Goal: Download file/media

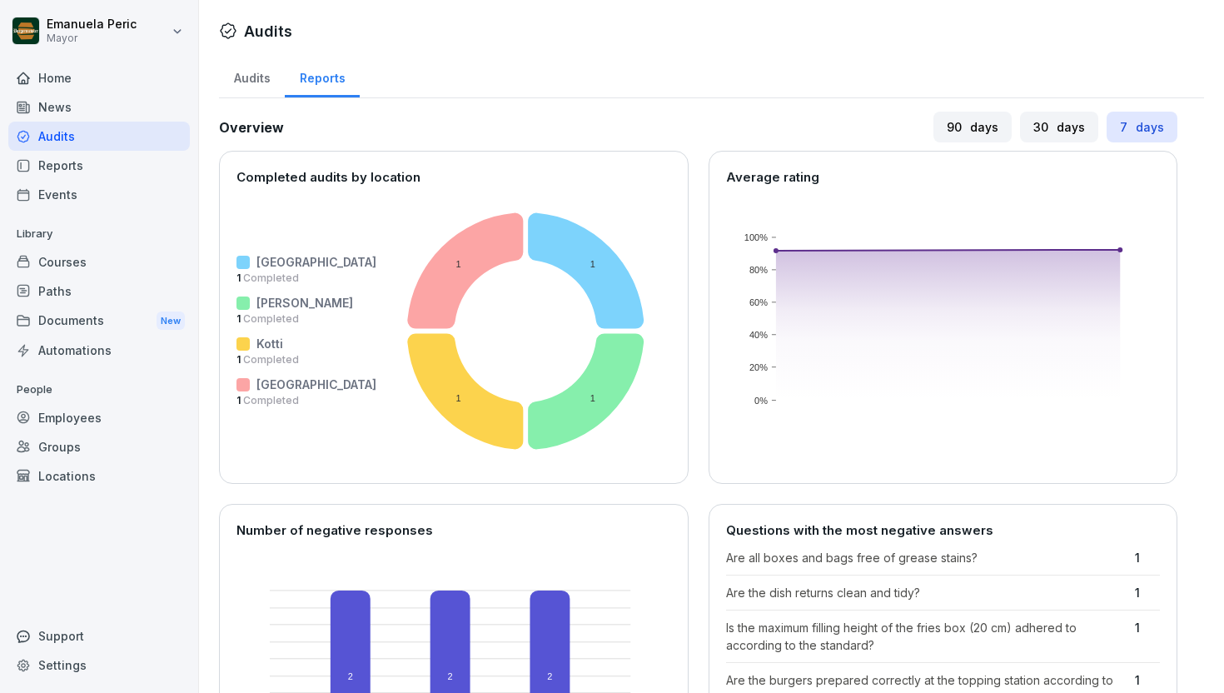
click at [112, 168] on div "Reports" at bounding box center [99, 165] width 182 height 29
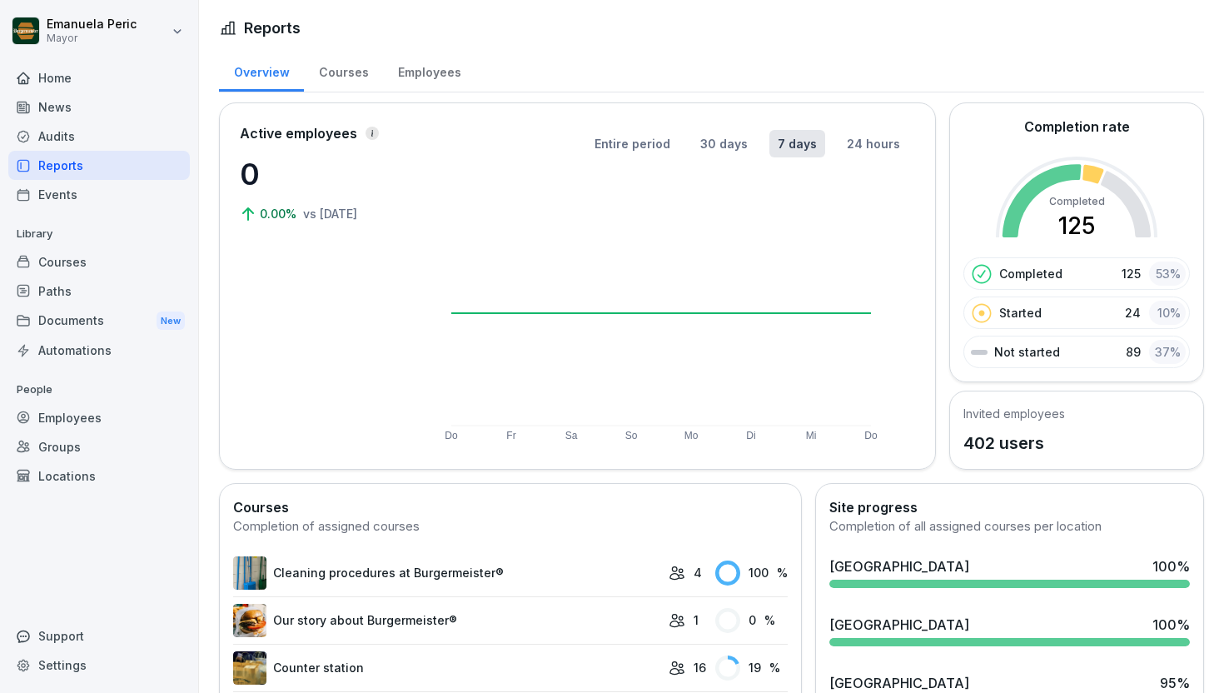
click at [107, 137] on div "Audits" at bounding box center [99, 136] width 182 height 29
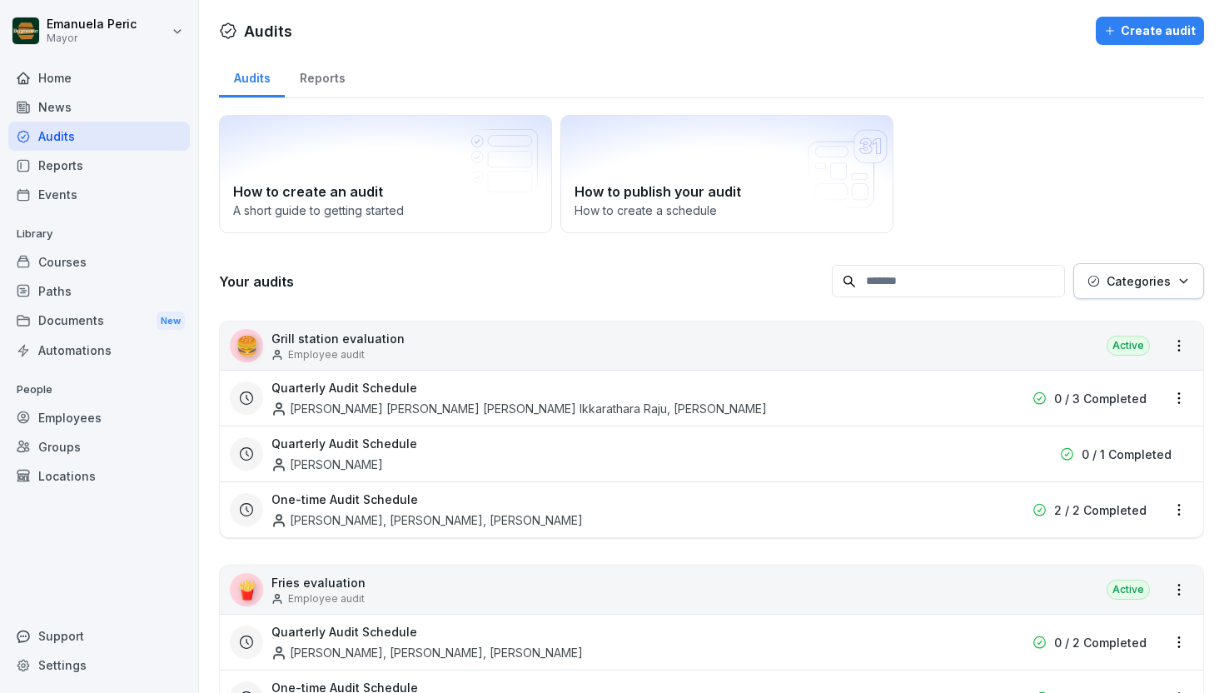
click at [325, 82] on font "Reports" at bounding box center [323, 78] width 46 height 14
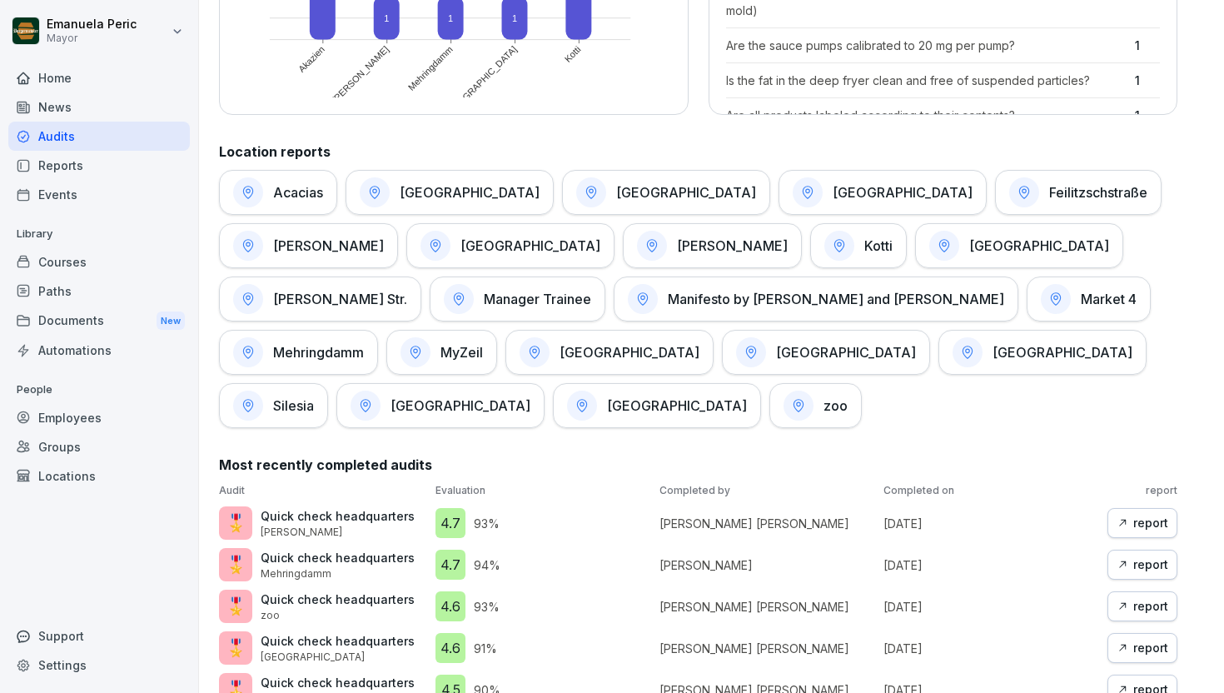
scroll to position [780, 0]
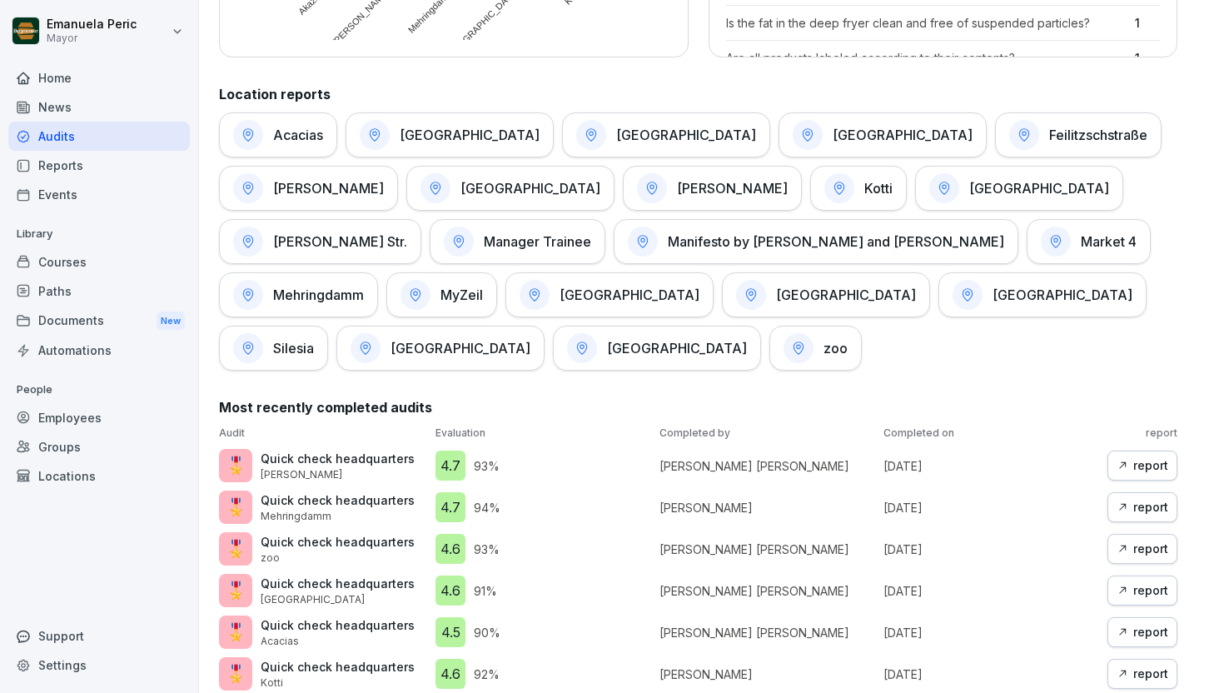
click at [1117, 510] on icon "button" at bounding box center [1123, 507] width 12 height 12
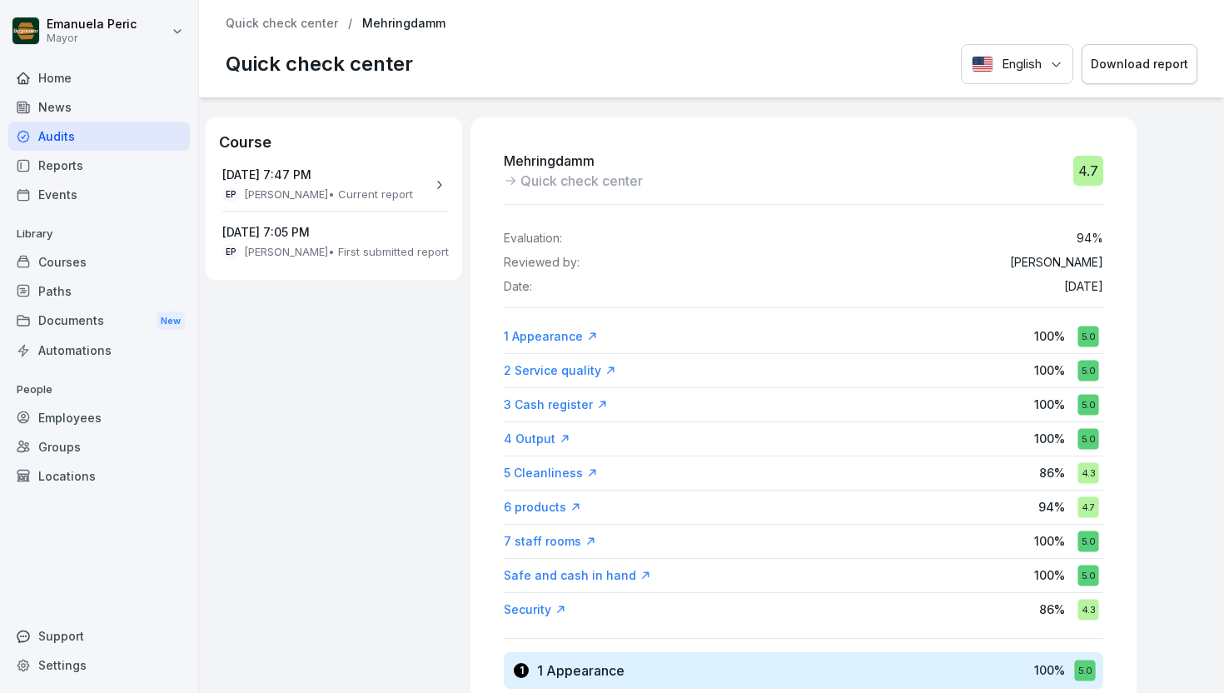
click at [1106, 77] on button "Download report" at bounding box center [1140, 64] width 116 height 41
